Goal: Use online tool/utility: Utilize a website feature to perform a specific function

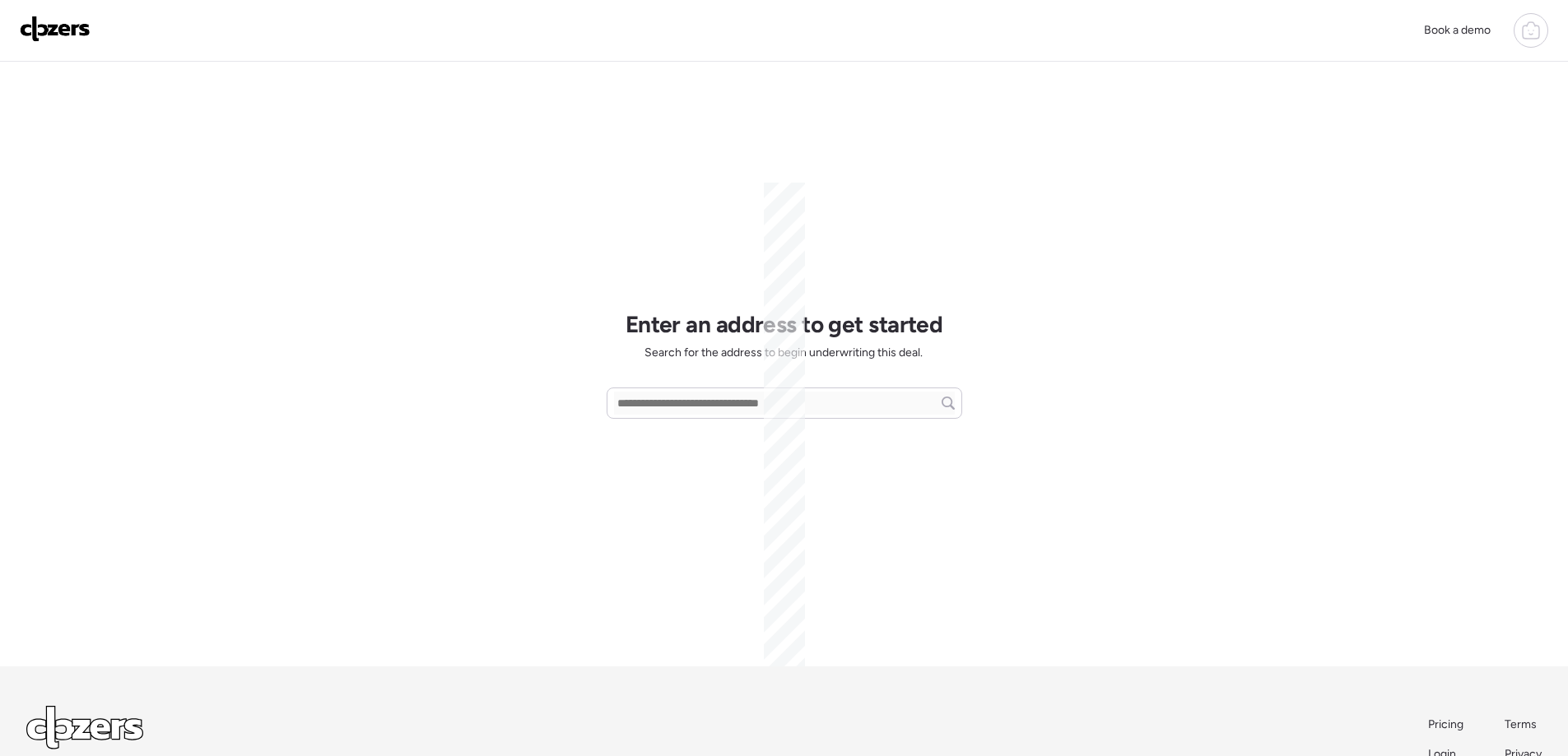
scroll to position [78, 0]
click at [750, 403] on input "text" at bounding box center [784, 403] width 341 height 23
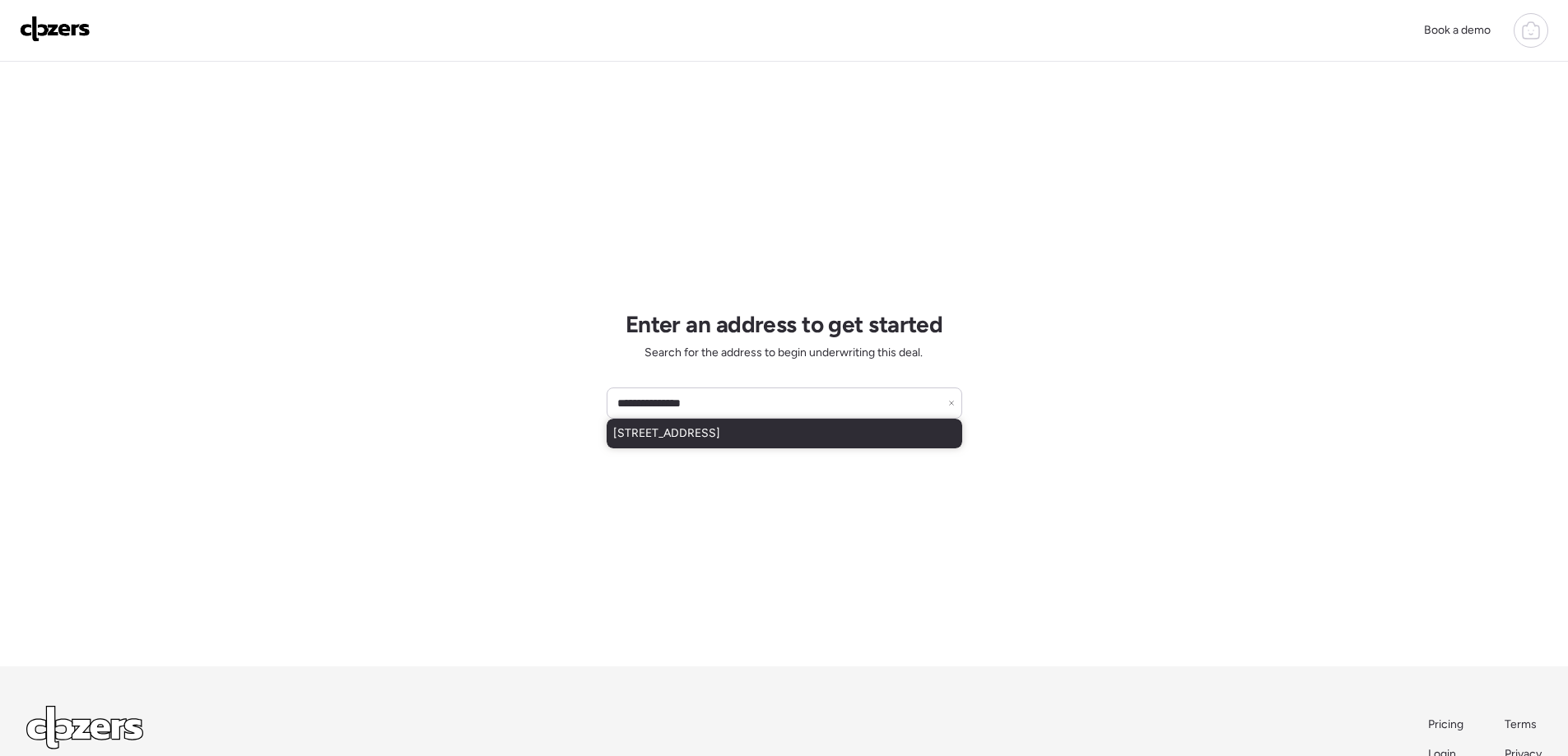
click at [721, 436] on span "[STREET_ADDRESS]" at bounding box center [666, 434] width 107 height 16
type input "**********"
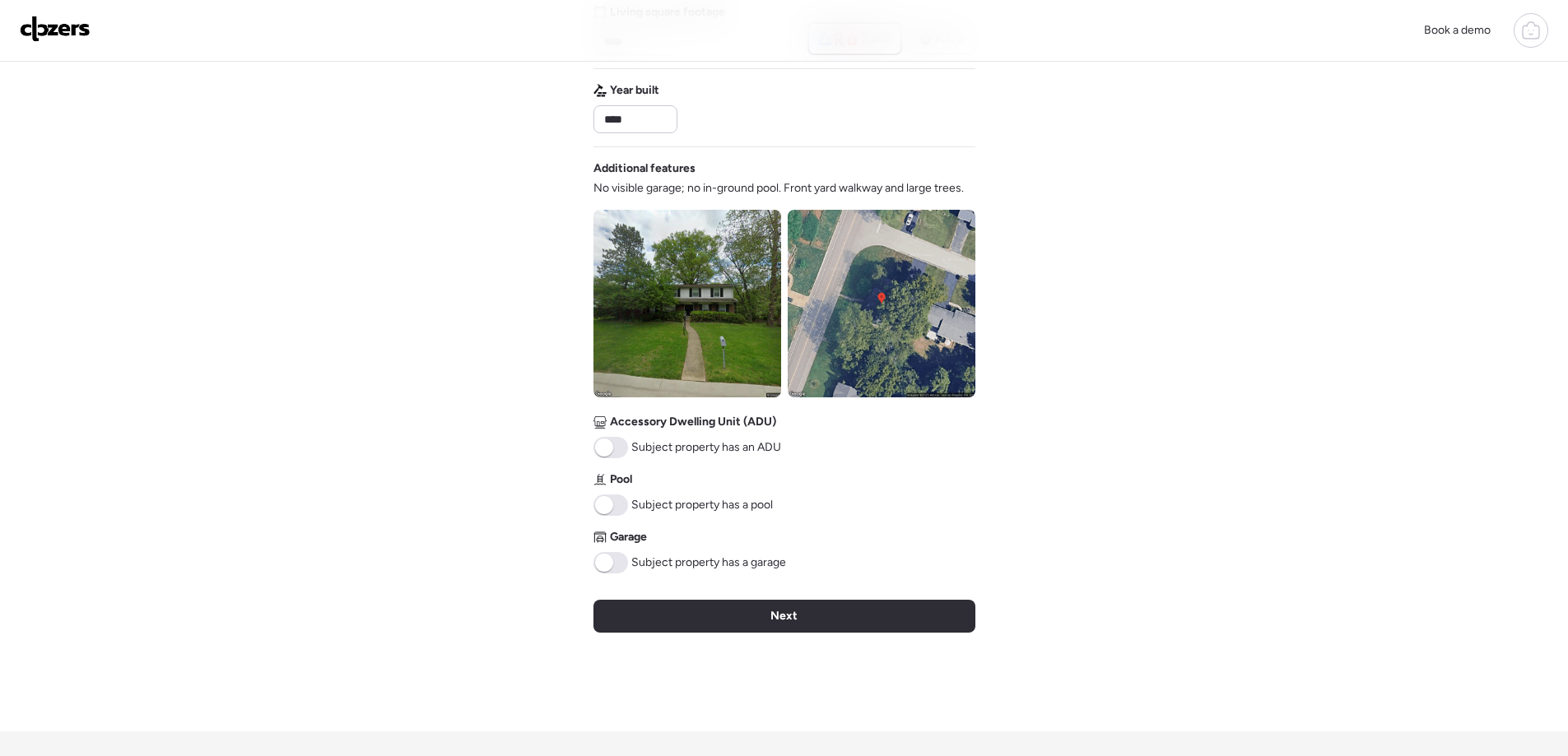
scroll to position [493, 0]
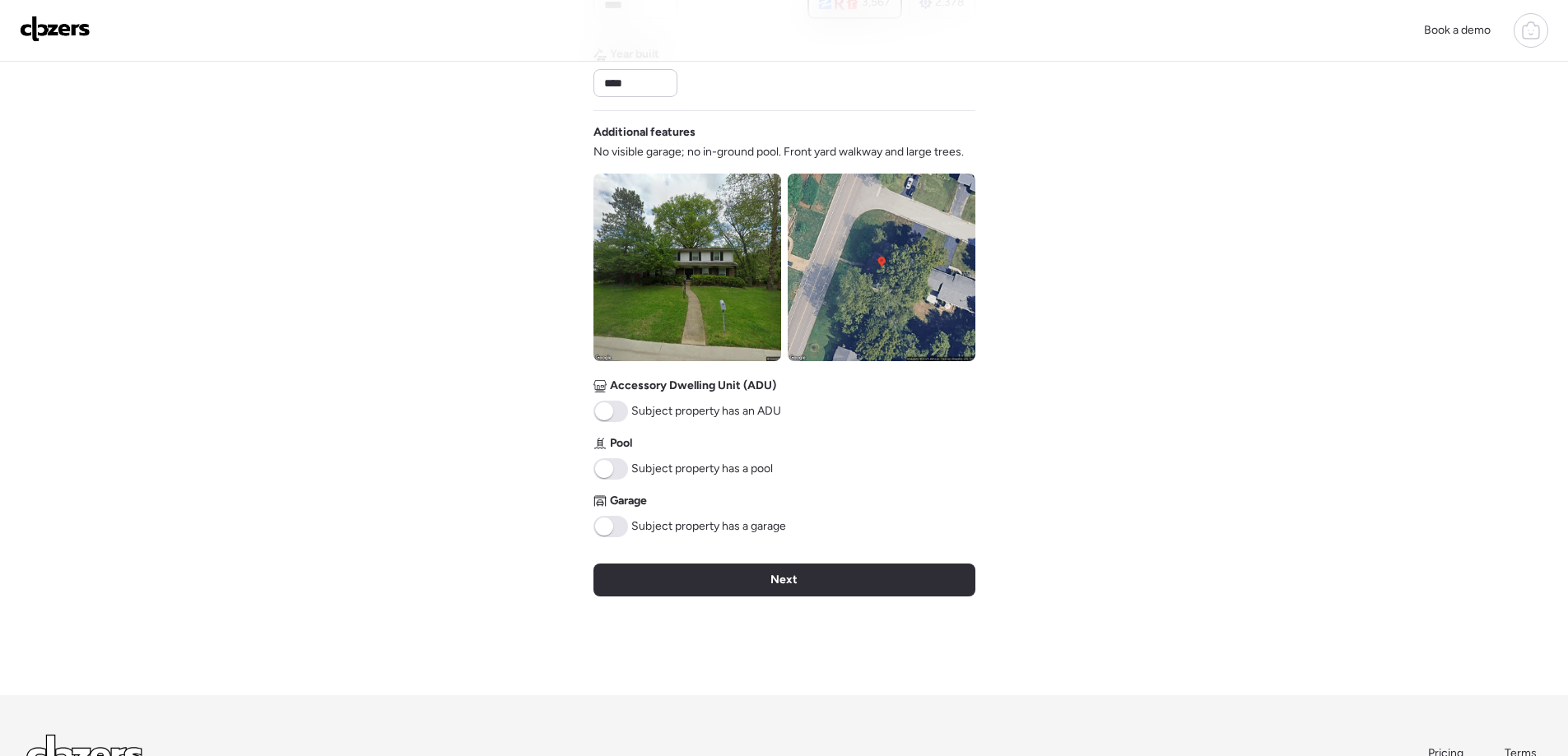
click at [607, 524] on span at bounding box center [604, 527] width 18 height 18
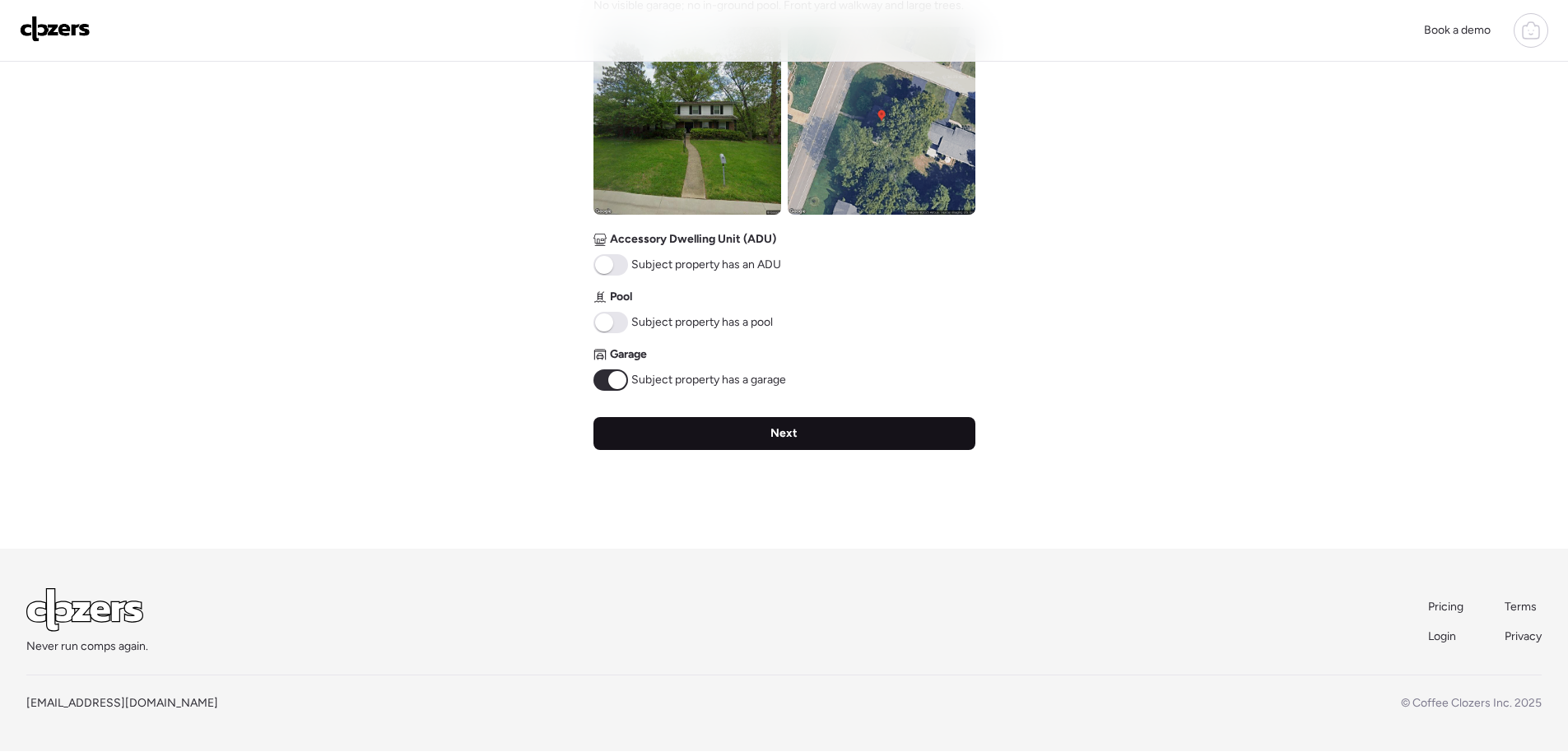
click at [778, 438] on span "Next" at bounding box center [784, 434] width 27 height 16
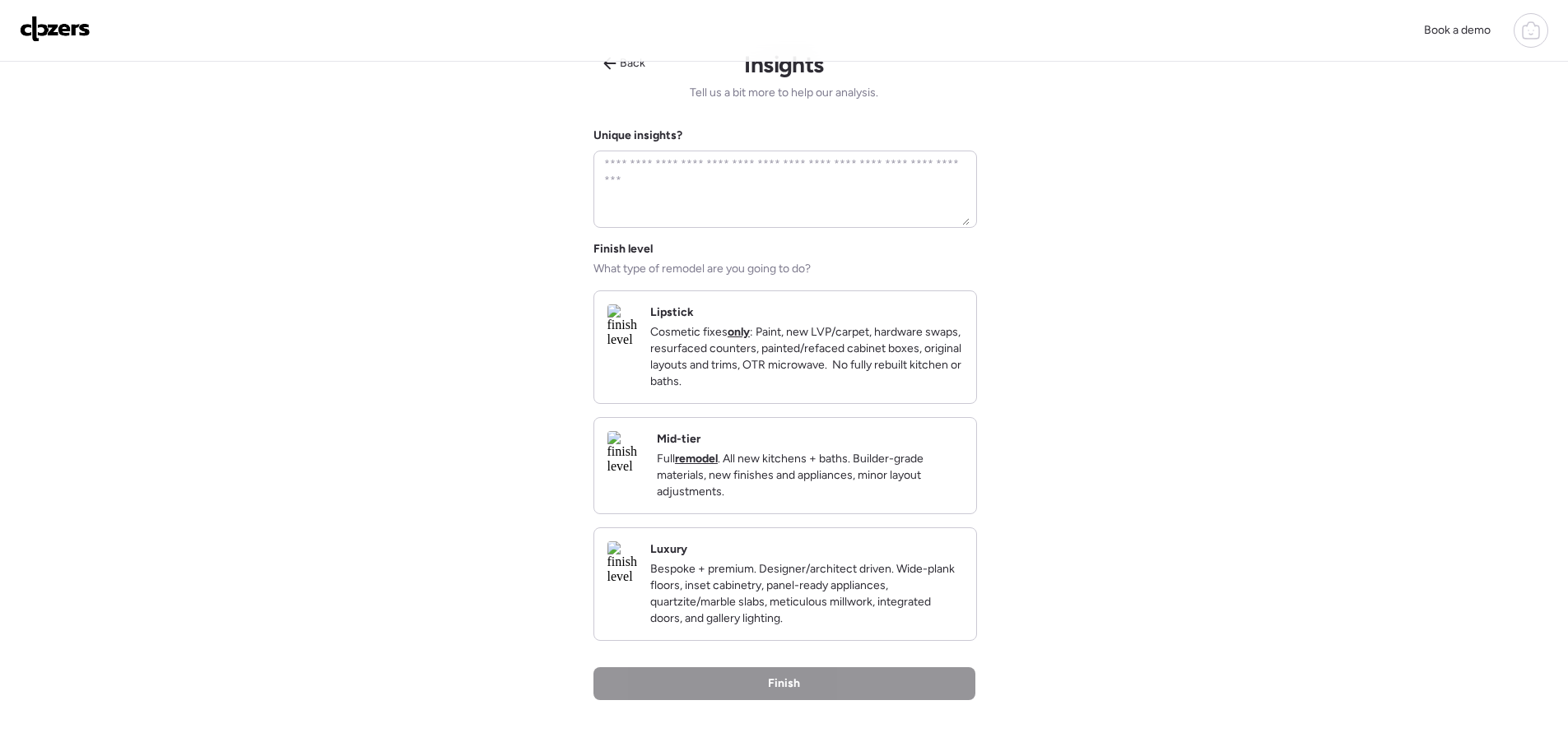
scroll to position [0, 0]
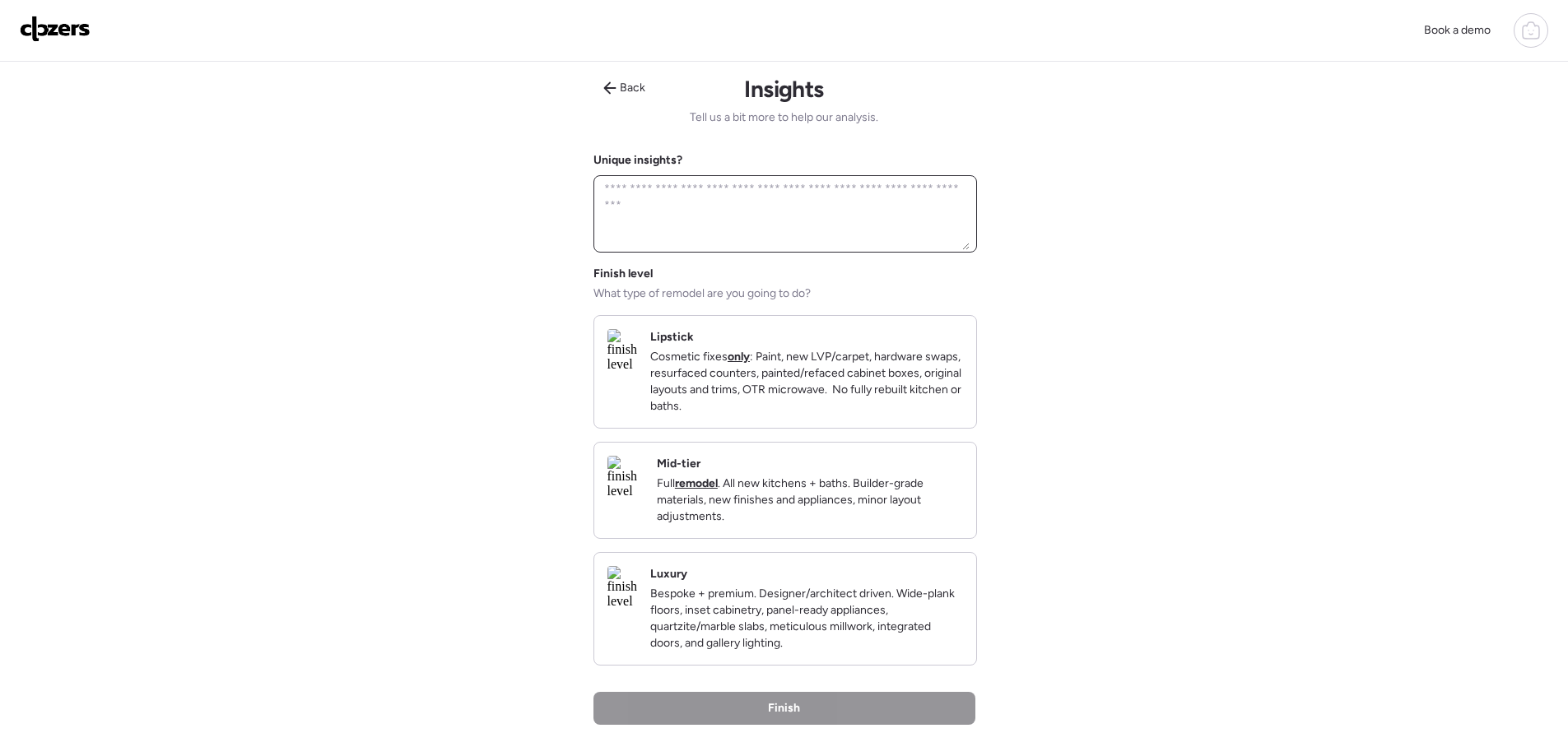
click at [626, 198] on textarea at bounding box center [785, 213] width 369 height 72
type textarea "**********"
click at [833, 519] on p "Full remodel . All new kitchens + baths. Builder-grade materials, new finishes …" at bounding box center [810, 501] width 306 height 49
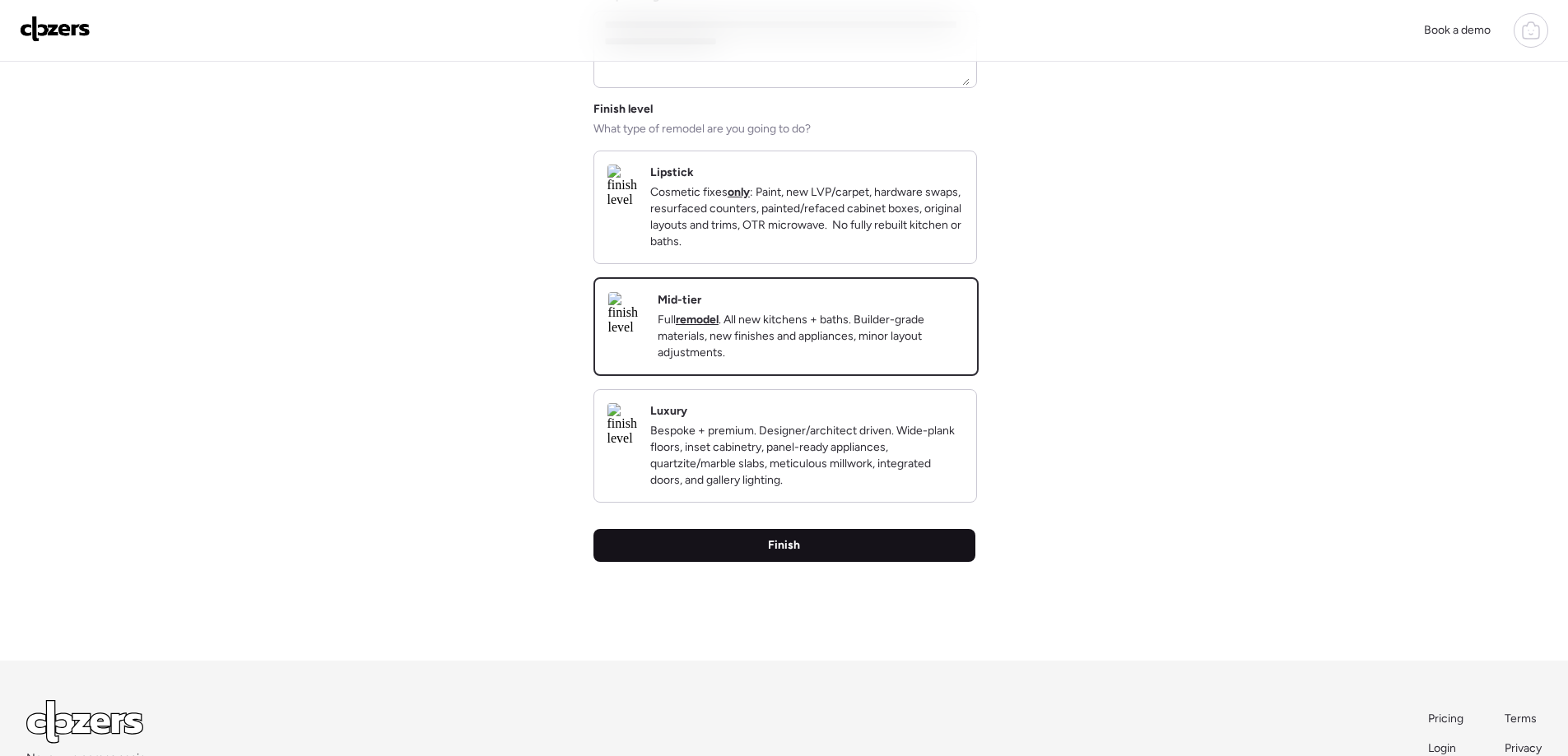
click at [807, 562] on div "Finish" at bounding box center [784, 545] width 382 height 33
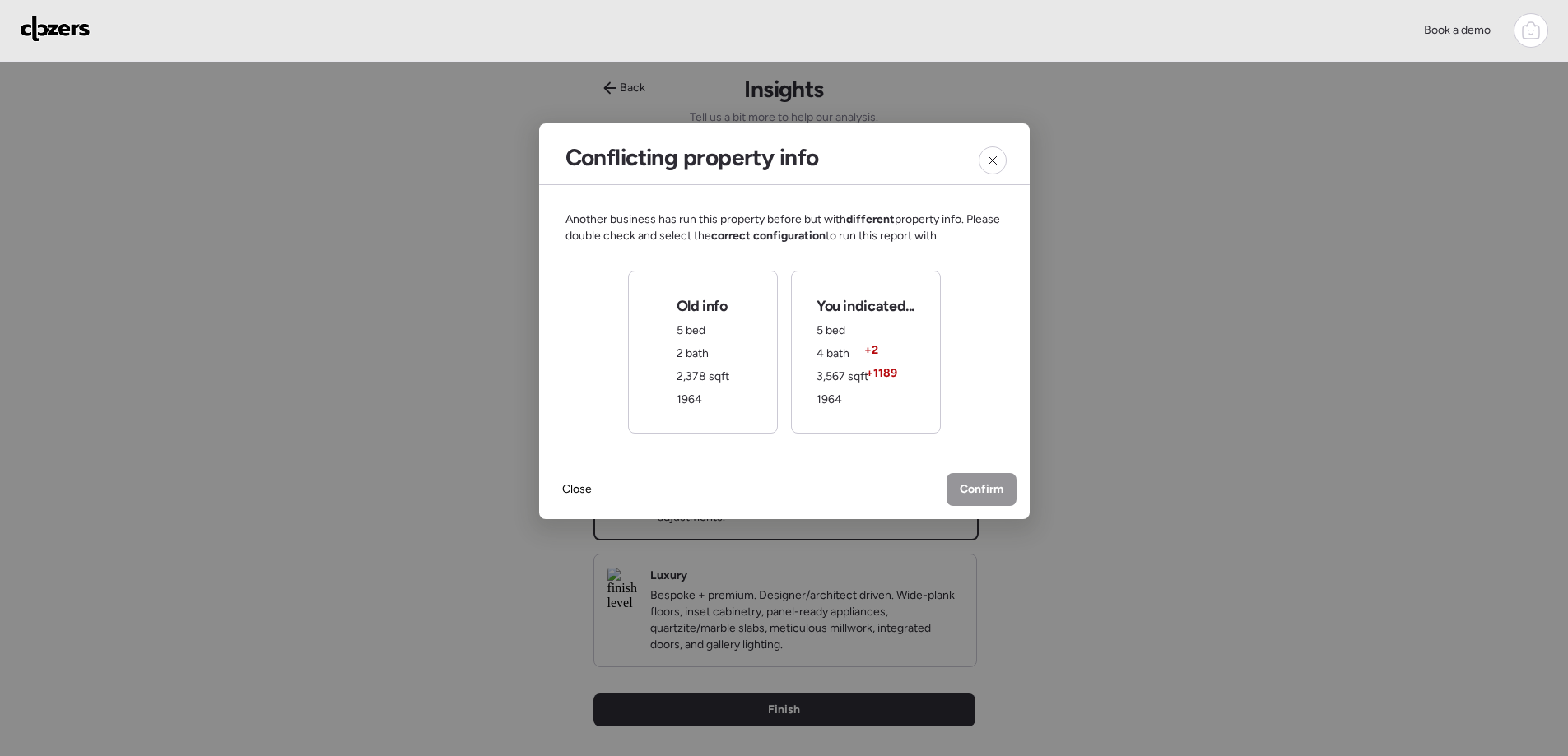
click at [857, 379] on span "3,567 sqft" at bounding box center [842, 376] width 52 height 14
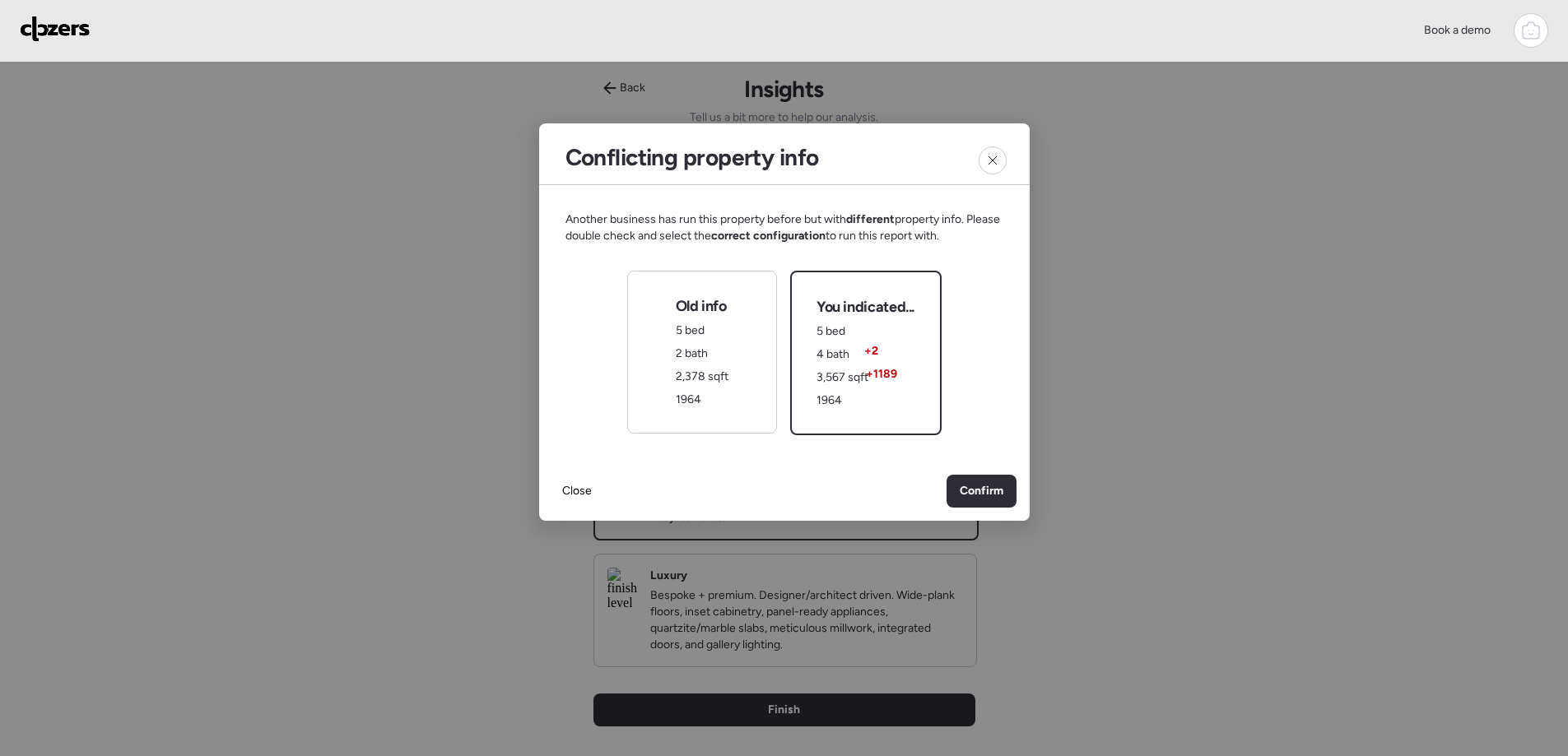
click at [740, 385] on div "Old info 5 bed 2 bath 2,378 sqft 1964" at bounding box center [702, 352] width 150 height 163
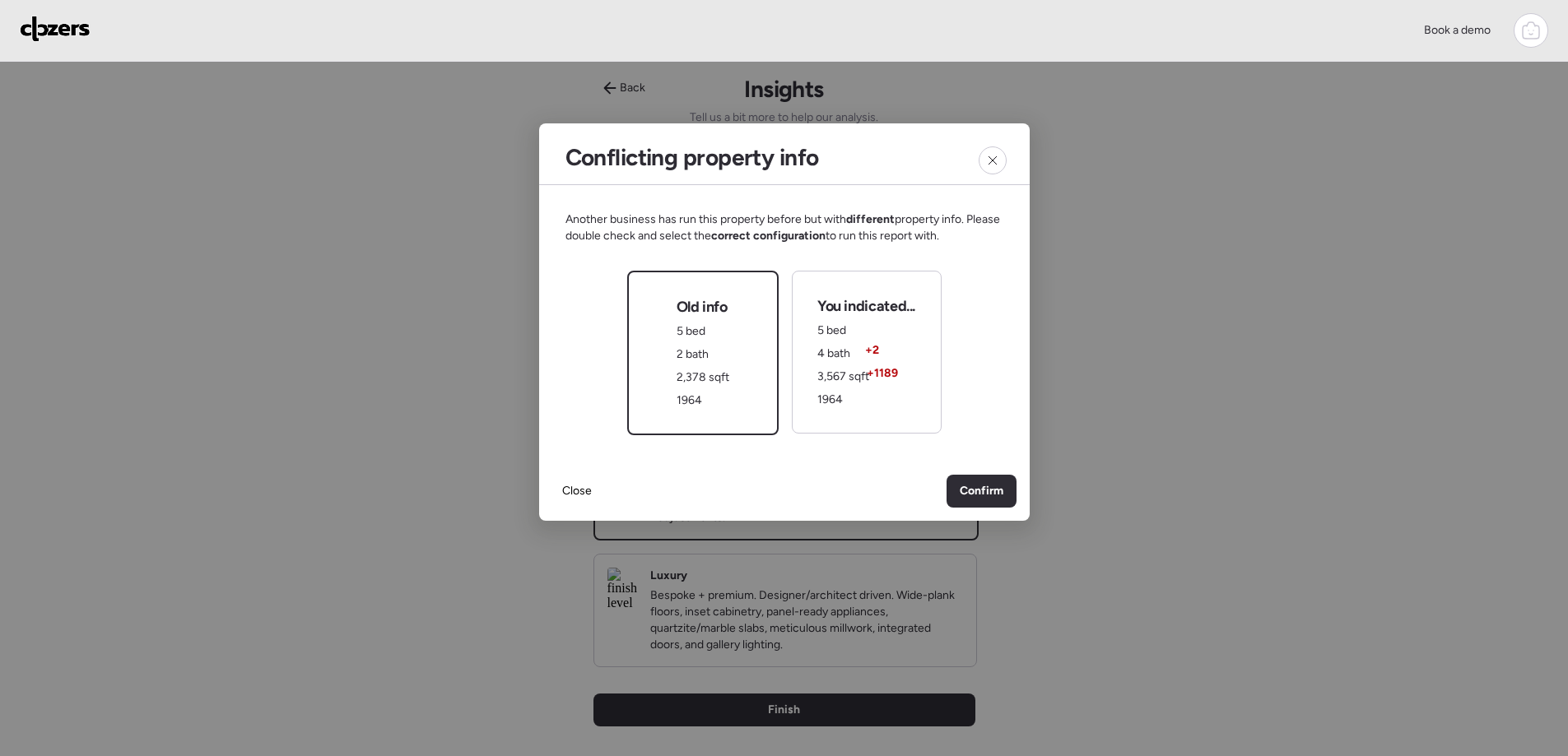
click at [849, 378] on span "3,567 sqft" at bounding box center [843, 376] width 52 height 14
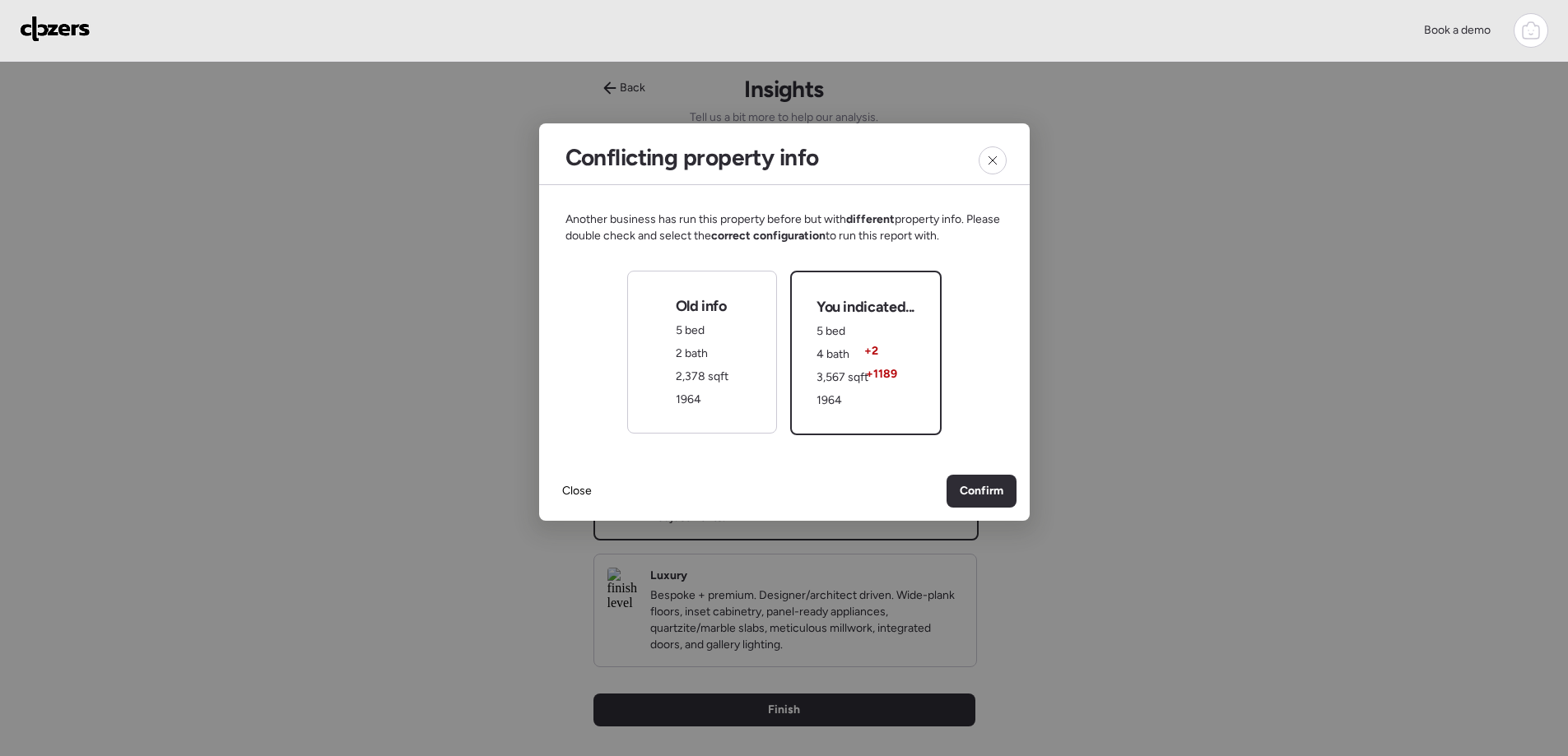
click at [721, 383] on span "2,378 sqft" at bounding box center [702, 376] width 53 height 14
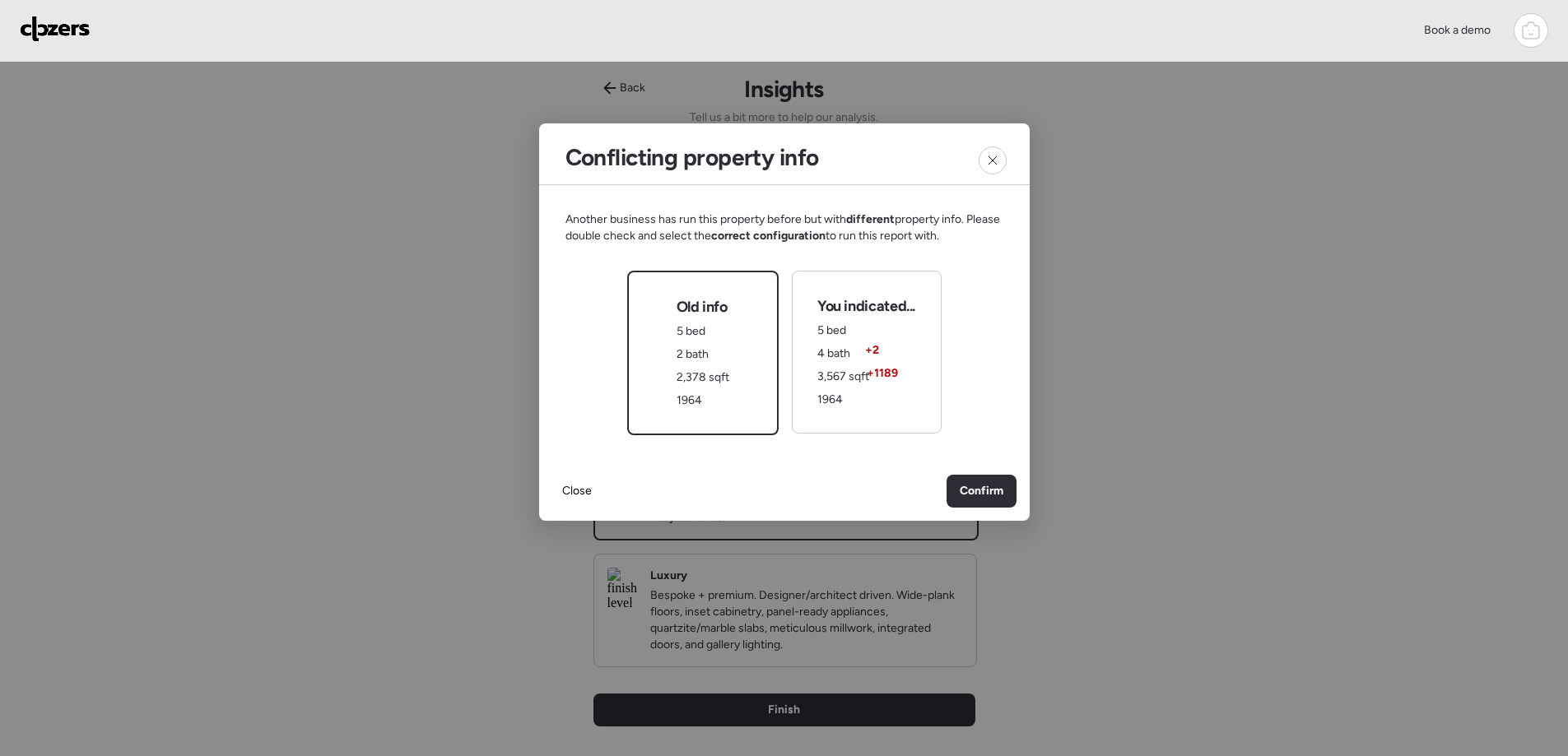
click at [906, 378] on div "You indicated... 5 bed 4 bath + 2 3,567 sqft + 1189 1964" at bounding box center [866, 352] width 98 height 112
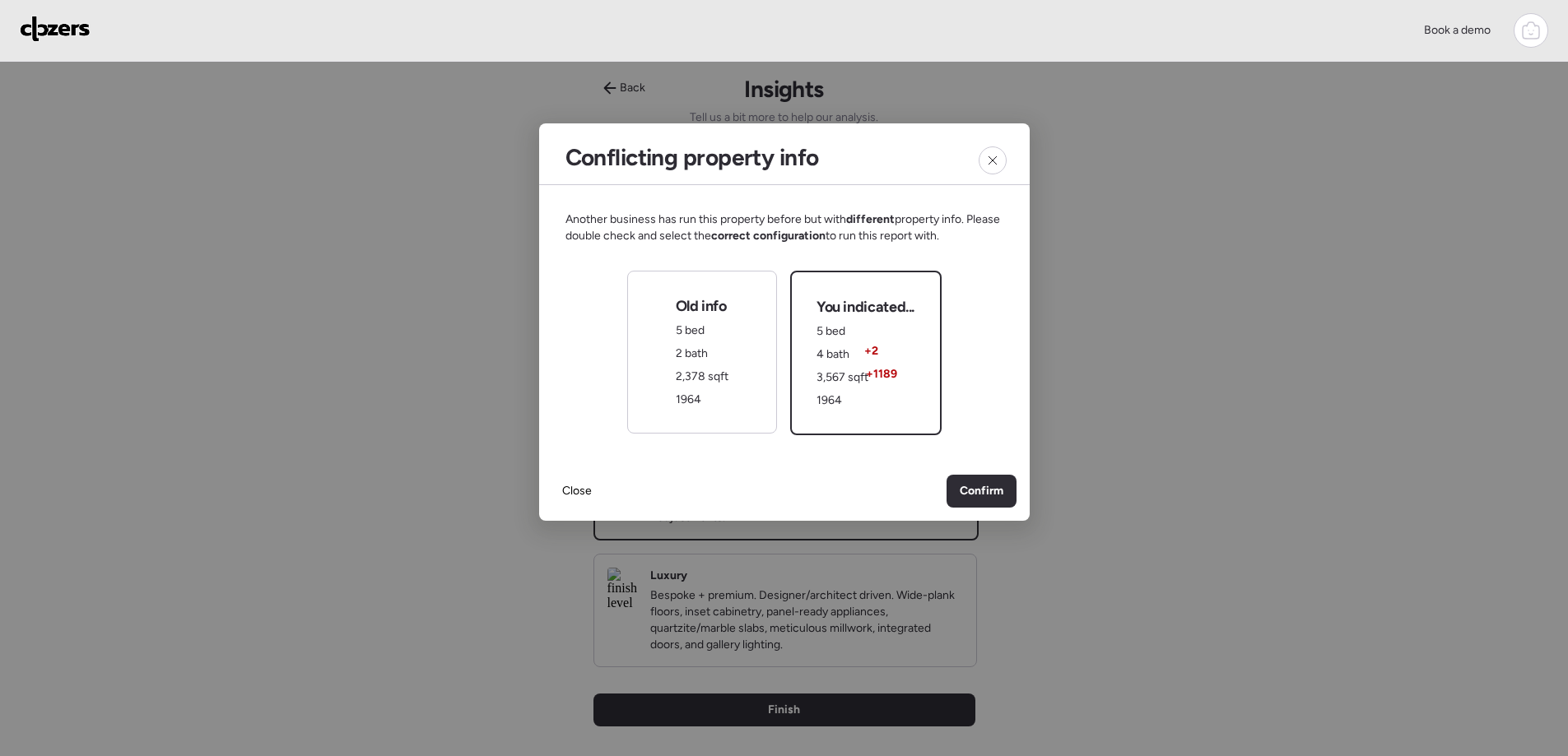
click at [979, 493] on span "Confirm" at bounding box center [981, 492] width 44 height 16
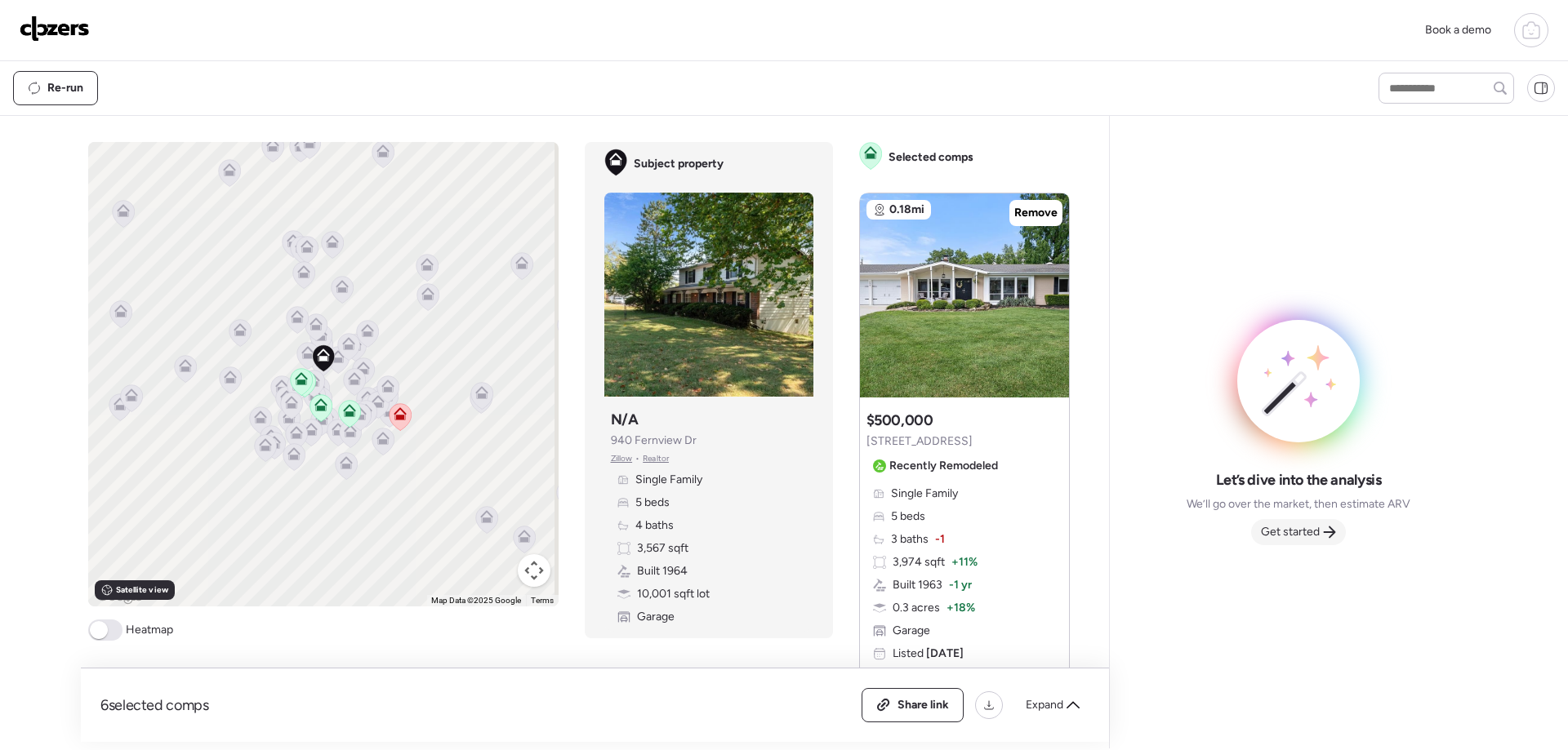
click at [1311, 534] on span "Get started" at bounding box center [1289, 532] width 59 height 16
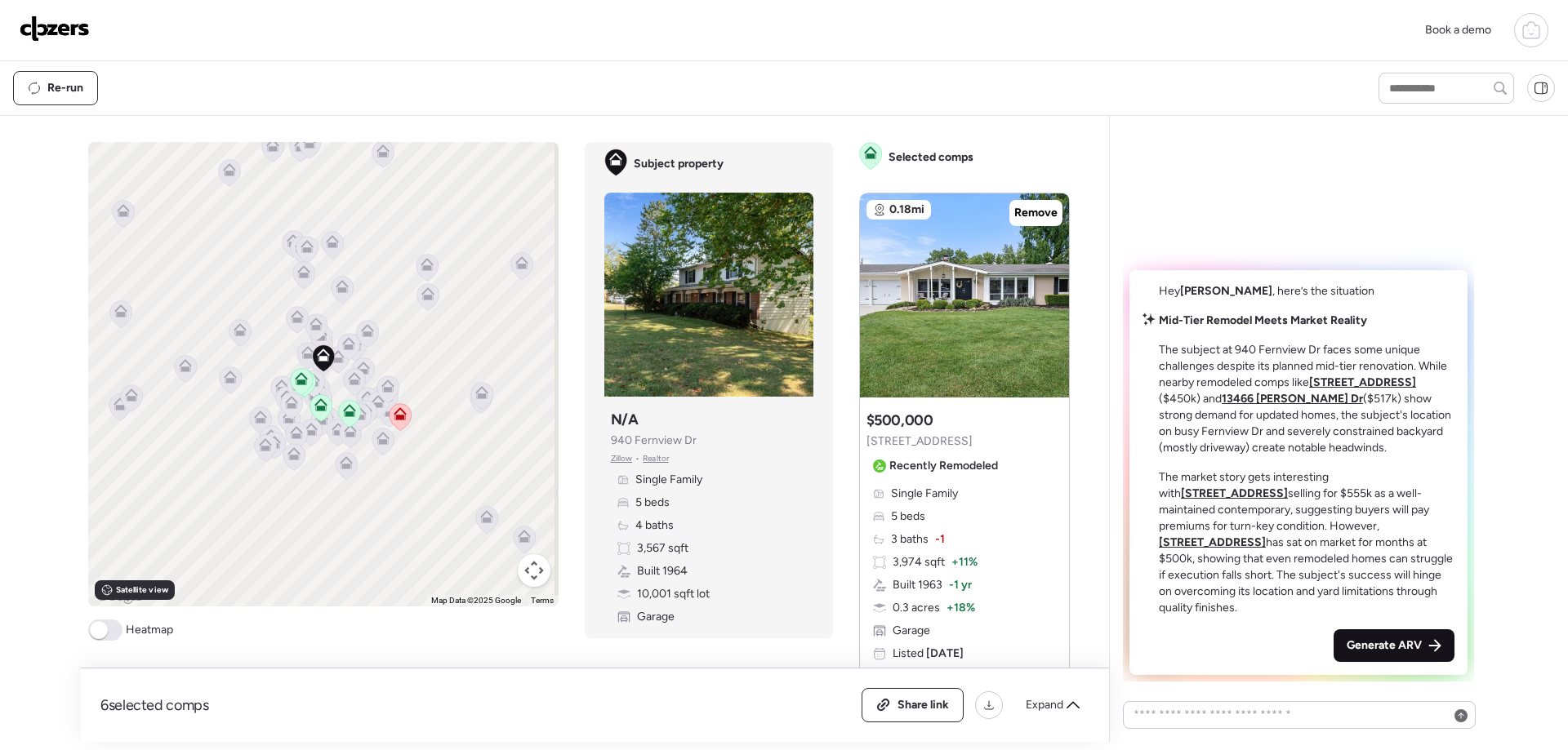
click at [1384, 643] on span "Generate ARV" at bounding box center [1383, 646] width 75 height 16
